Goal: Check status: Check status

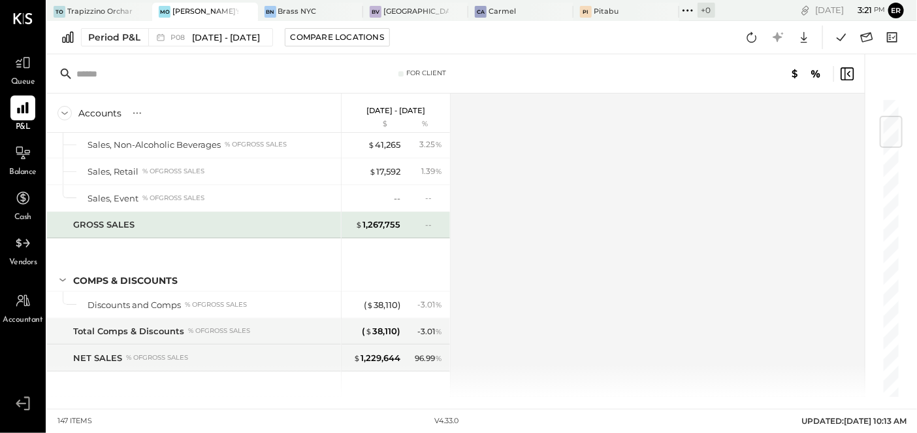
scroll to position [172, 0]
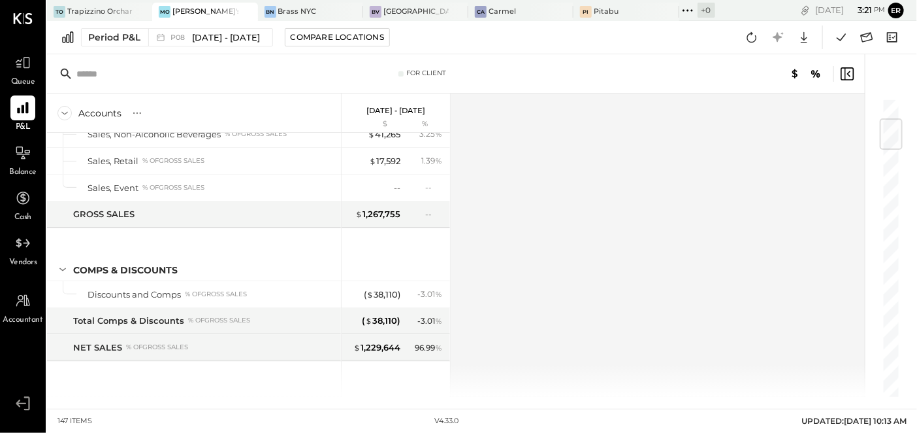
click at [18, 167] on span "Balance" at bounding box center [22, 173] width 27 height 12
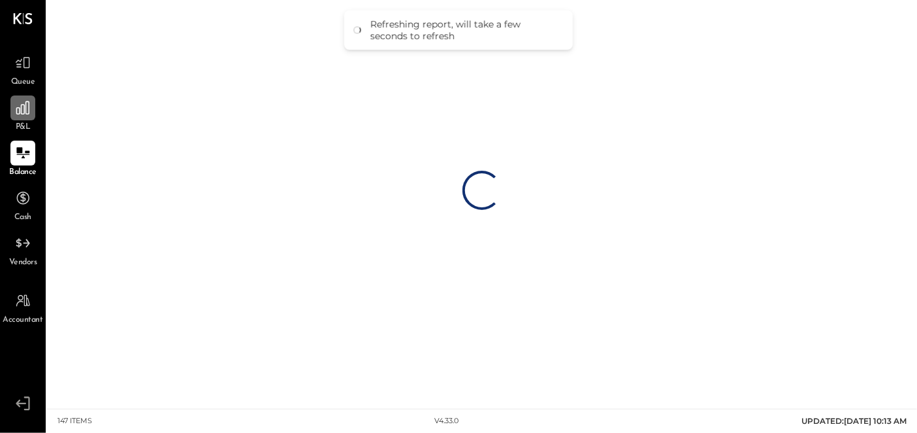
click at [20, 114] on icon at bounding box center [22, 107] width 17 height 17
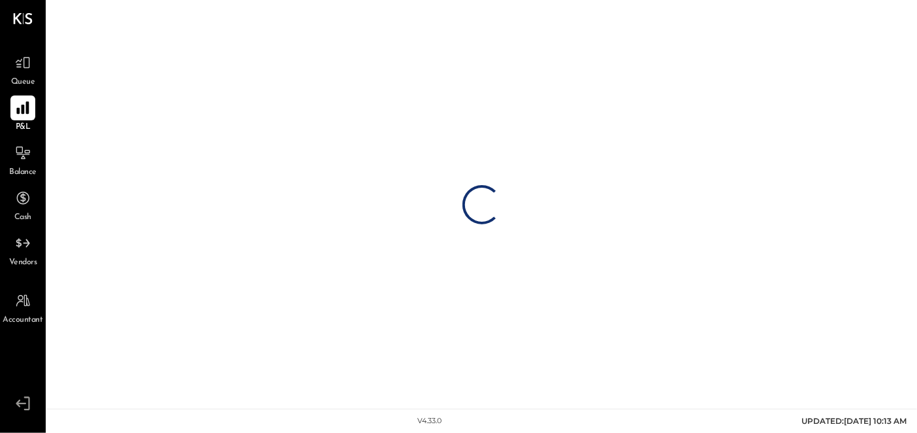
click at [17, 169] on span "Balance" at bounding box center [22, 173] width 27 height 12
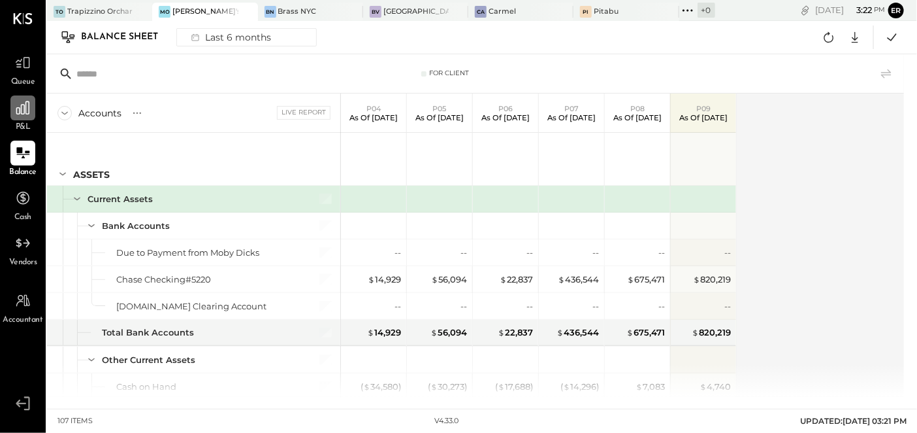
click at [20, 118] on div at bounding box center [22, 107] width 25 height 25
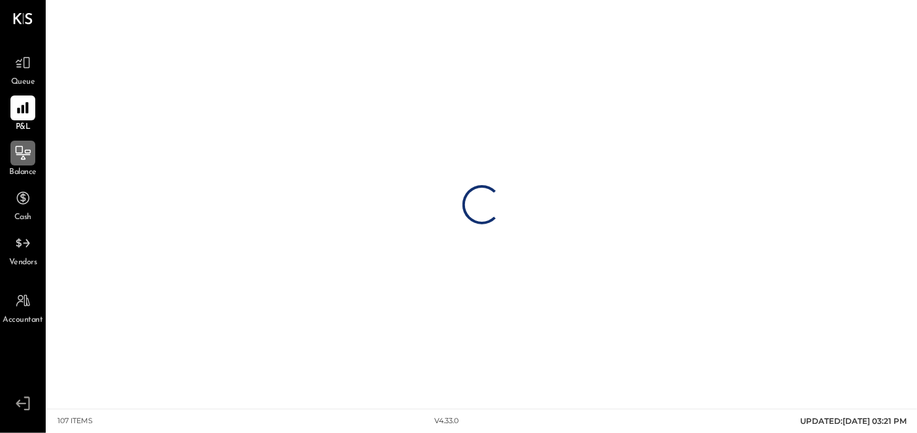
click at [17, 153] on icon at bounding box center [22, 152] width 17 height 17
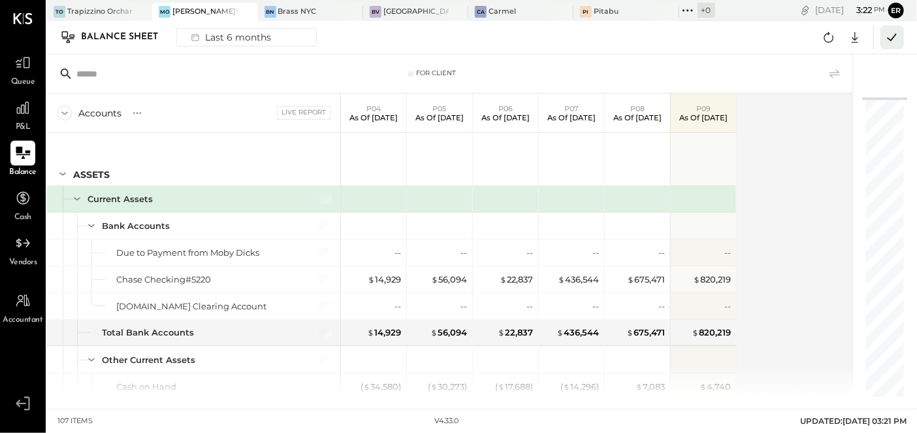
click at [892, 36] on icon at bounding box center [892, 37] width 17 height 17
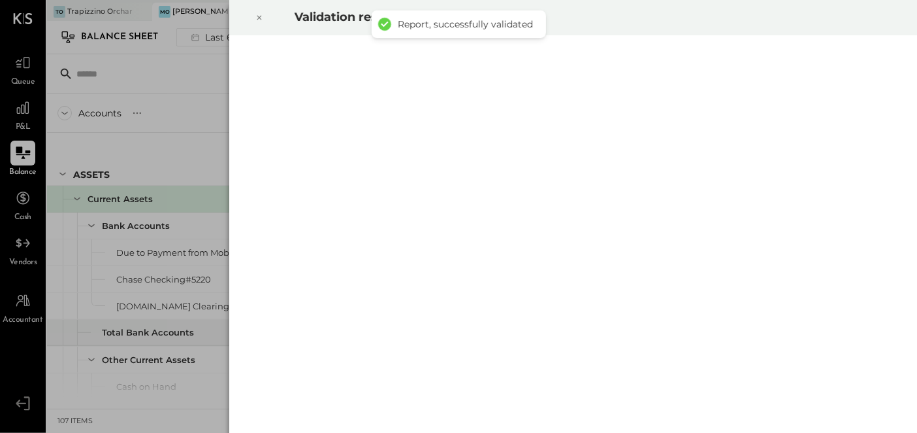
click at [179, 89] on div "Validation results" at bounding box center [458, 216] width 917 height 433
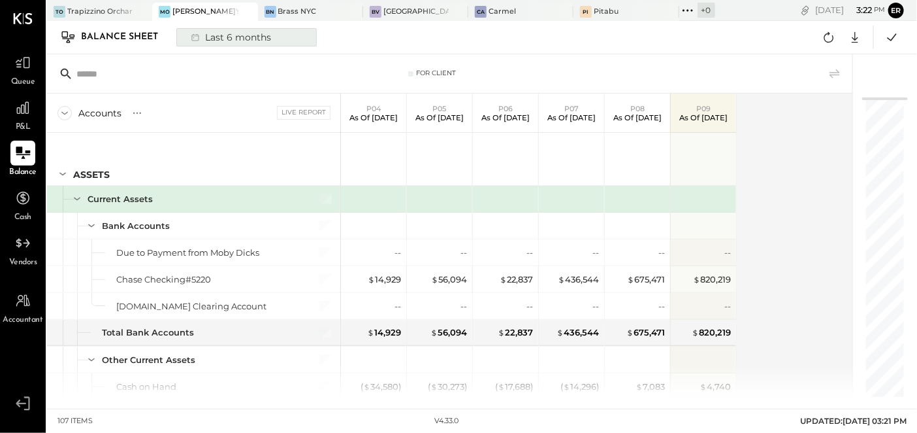
click at [227, 37] on div "Last 6 months" at bounding box center [230, 37] width 93 height 17
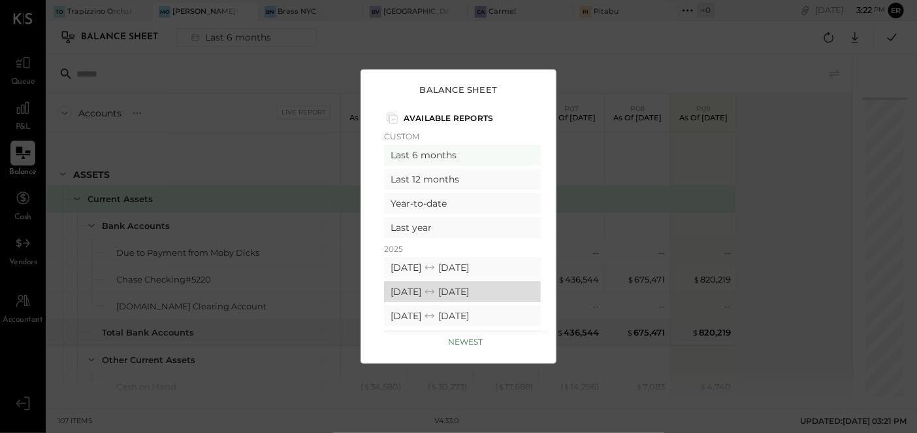
click at [502, 294] on div "[DATE] [DATE]" at bounding box center [462, 291] width 157 height 21
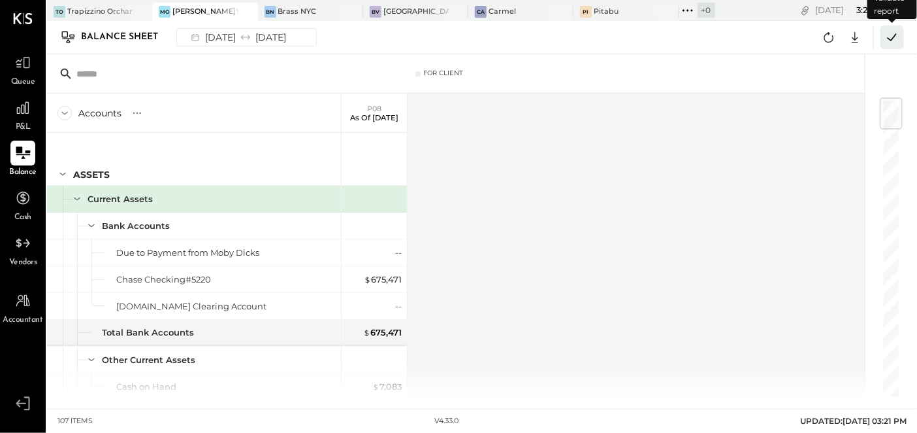
click at [894, 37] on icon at bounding box center [892, 37] width 17 height 17
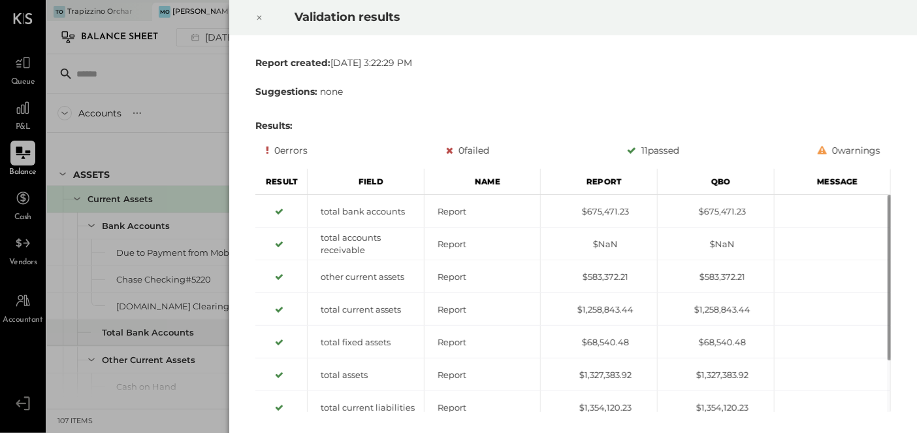
click at [177, 127] on div "Validation results Report created: [DATE] 3:22:29 PM Suggestions: none Results:…" at bounding box center [458, 216] width 917 height 433
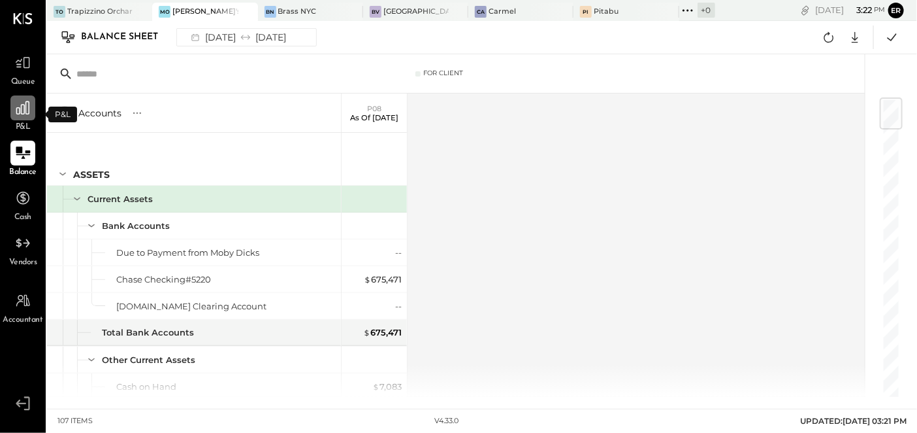
click at [20, 117] on div at bounding box center [22, 107] width 25 height 25
